Goal: Download file/media

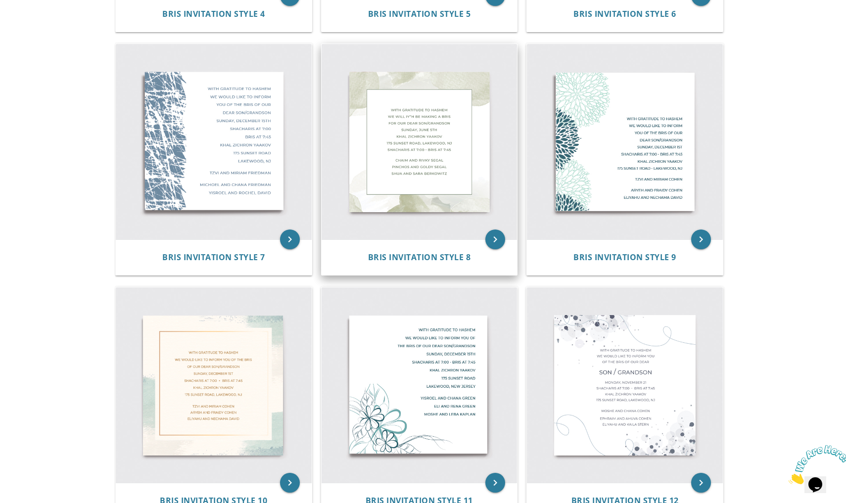
scroll to position [660, 0]
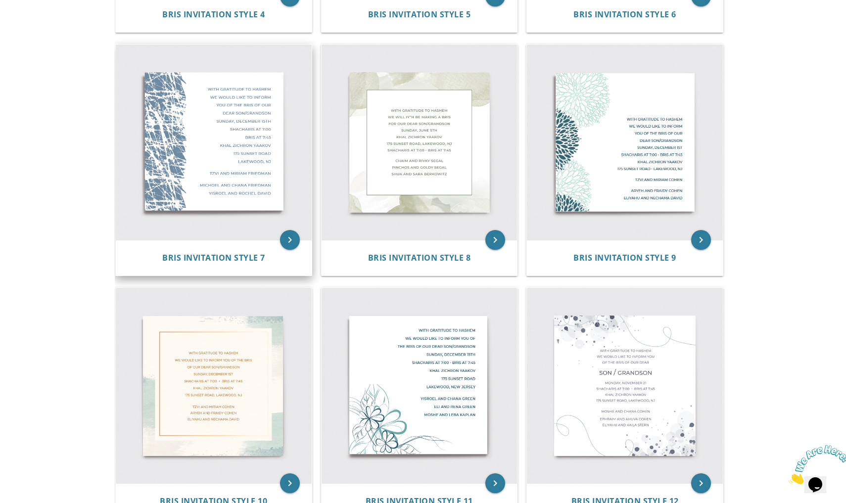
click at [226, 123] on img at bounding box center [214, 143] width 196 height 196
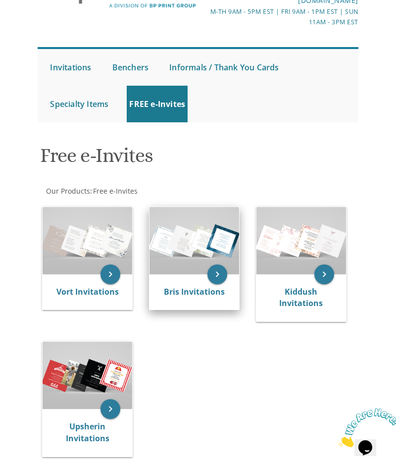
scroll to position [84, 0]
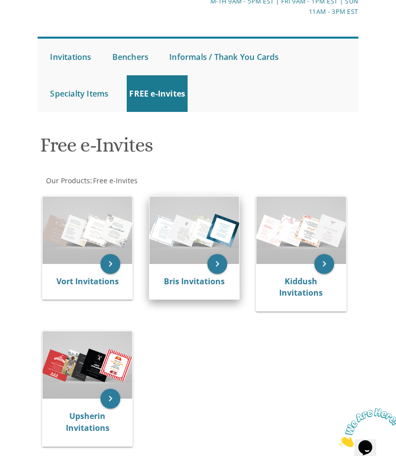
click at [199, 269] on div "Bris Invitations" at bounding box center [194, 282] width 90 height 36
click at [218, 265] on icon "keyboard_arrow_right" at bounding box center [217, 264] width 20 height 20
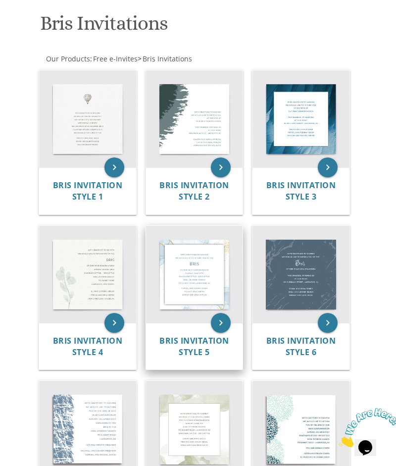
scroll to position [210, 0]
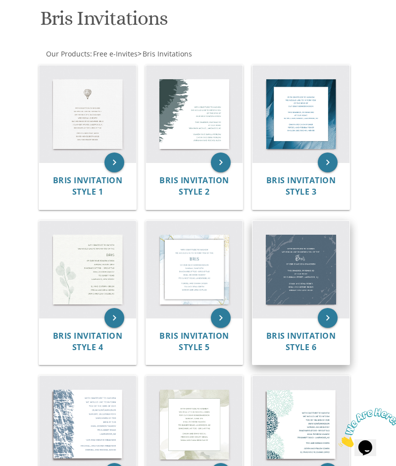
click at [320, 271] on img at bounding box center [300, 269] width 97 height 97
click at [294, 275] on img at bounding box center [300, 269] width 97 height 97
click at [330, 319] on icon "keyboard_arrow_right" at bounding box center [328, 318] width 20 height 20
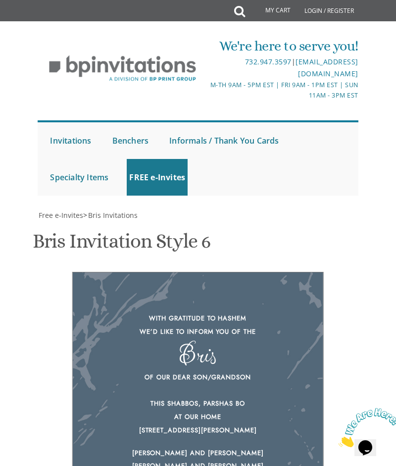
scroll to position [144, 0]
